Goal: Go to known website: Access a specific website the user already knows

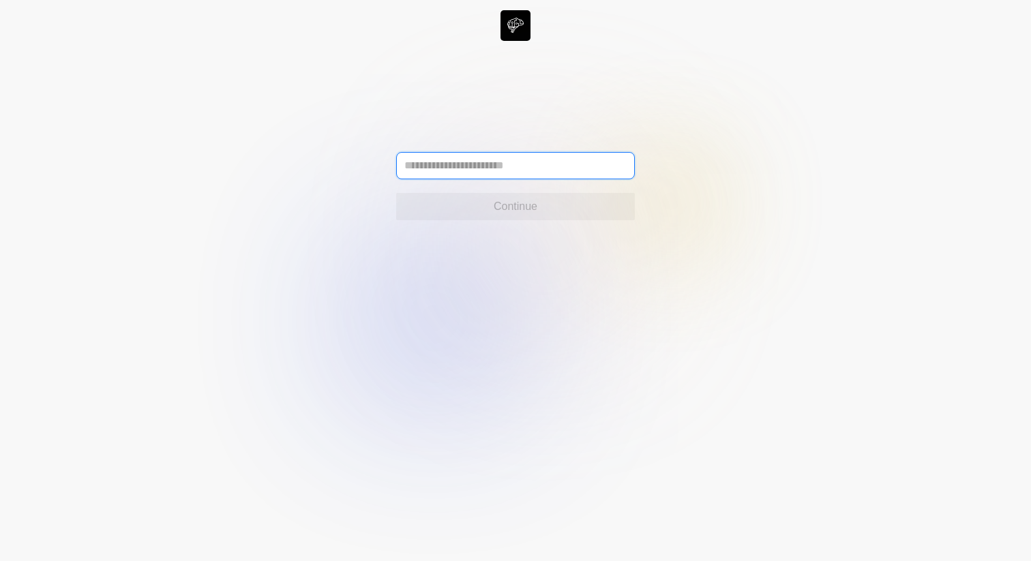
click at [474, 160] on input "text" at bounding box center [515, 165] width 239 height 27
paste input "**********"
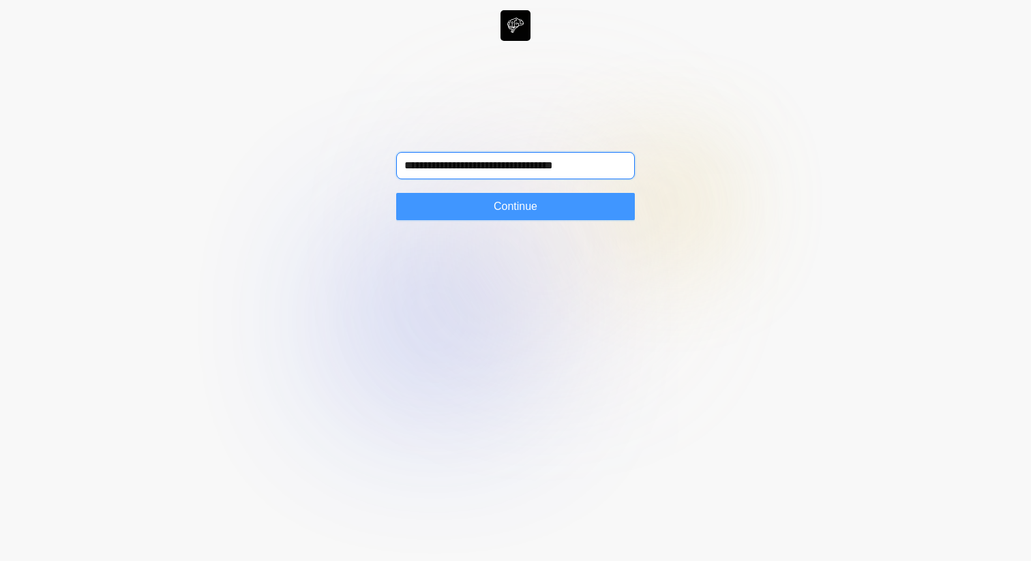
type input "**********"
click at [473, 206] on button "Continue" at bounding box center [515, 206] width 239 height 27
